Goal: Navigation & Orientation: Find specific page/section

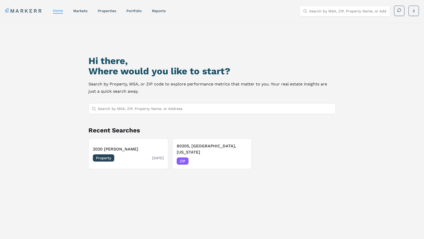
click at [113, 148] on h3 "2020 [PERSON_NAME]" at bounding box center [128, 149] width 71 height 6
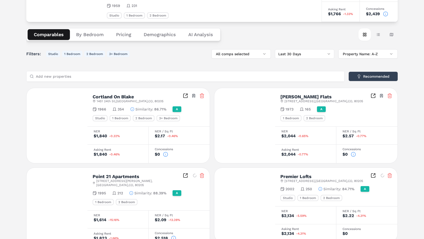
scroll to position [52, 0]
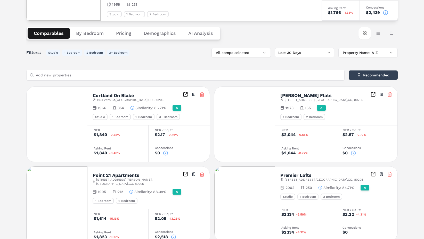
click at [187, 95] on icon "Inspect Comparables" at bounding box center [185, 94] width 5 height 5
click at [372, 94] on icon "Inspect Comparables" at bounding box center [373, 94] width 5 height 5
click at [184, 172] on icon "Inspect Comparables" at bounding box center [186, 174] width 4 height 4
click at [372, 174] on icon "Inspect Comparables" at bounding box center [373, 174] width 5 height 5
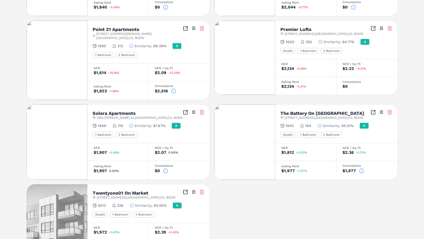
scroll to position [206, 0]
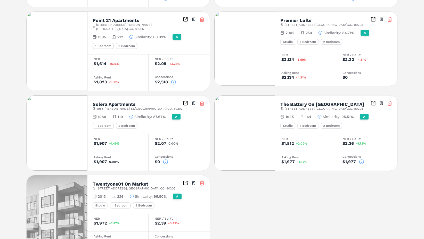
click at [185, 102] on div "Solera Apartments 1956 Lawrence St , Denver , CO , 80202 Toggle portfolio menu" at bounding box center [149, 106] width 112 height 10
click at [186, 101] on icon "Inspect Comparables" at bounding box center [187, 102] width 2 height 2
click at [375, 101] on icon "Inspect Comparables" at bounding box center [374, 101] width 1 height 1
click at [184, 180] on icon "Inspect Comparables" at bounding box center [185, 182] width 5 height 5
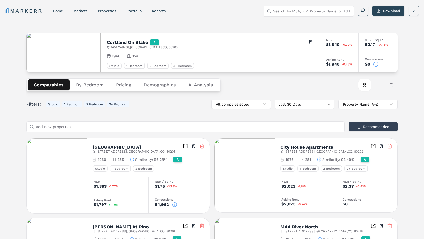
click at [122, 43] on h2 "Cortland On Blake" at bounding box center [127, 42] width 41 height 5
click at [121, 43] on h2 "Cortland On Blake" at bounding box center [127, 42] width 41 height 5
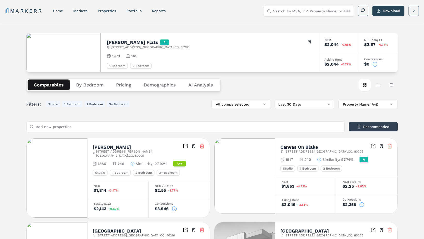
click at [124, 43] on h2 "[PERSON_NAME] Flats" at bounding box center [132, 42] width 51 height 5
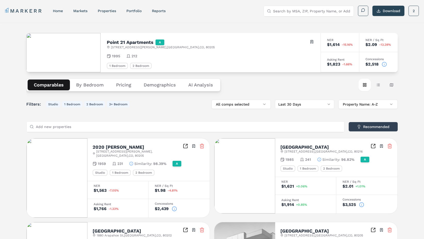
click at [111, 44] on h2 "Point 21 Apartments" at bounding box center [130, 42] width 47 height 5
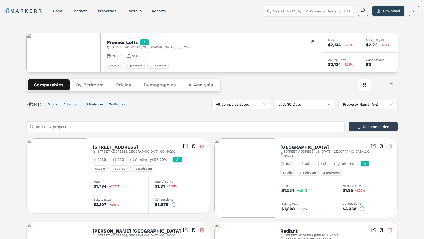
click at [118, 41] on h2 "Premier Lofts" at bounding box center [122, 42] width 31 height 5
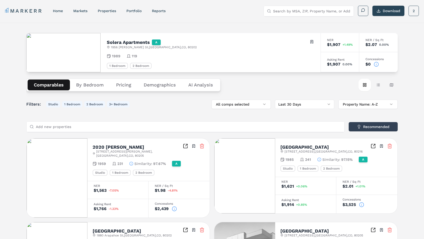
click at [122, 43] on h2 "Solera Apartments" at bounding box center [128, 42] width 43 height 5
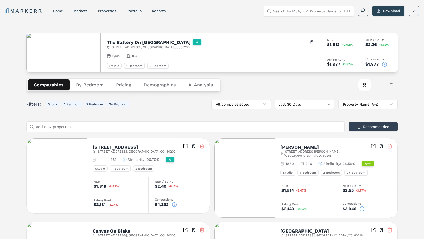
click at [149, 44] on h2 "The Battery On [GEOGRAPHIC_DATA]" at bounding box center [149, 42] width 84 height 5
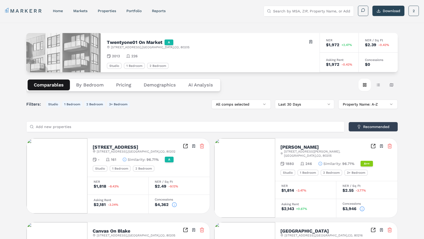
click at [120, 41] on h2 "Twentyone01 On Market" at bounding box center [135, 42] width 56 height 5
